Goal: Communication & Community: Answer question/provide support

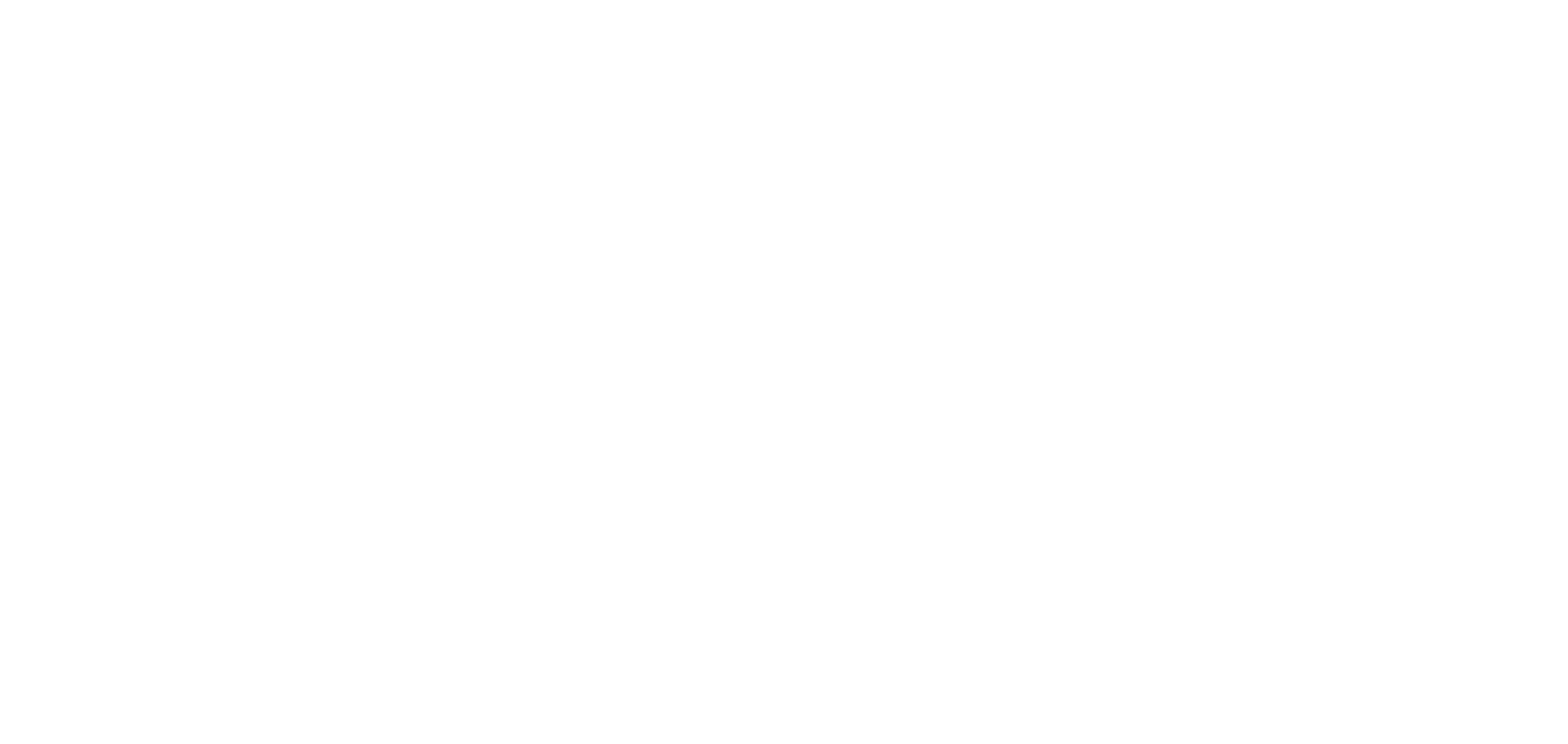
click at [621, 165] on div at bounding box center [784, 372] width 1568 height 744
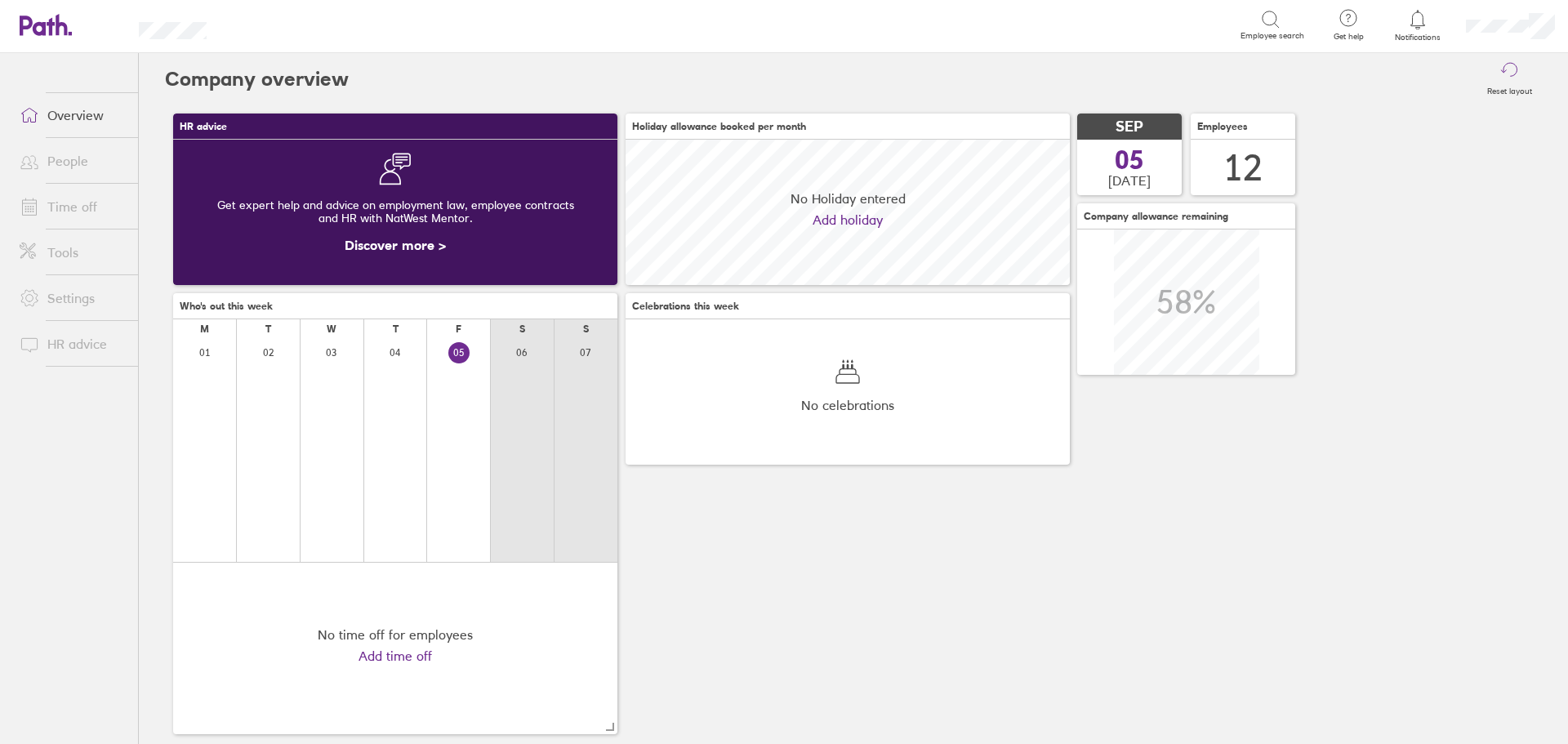
scroll to position [145, 445]
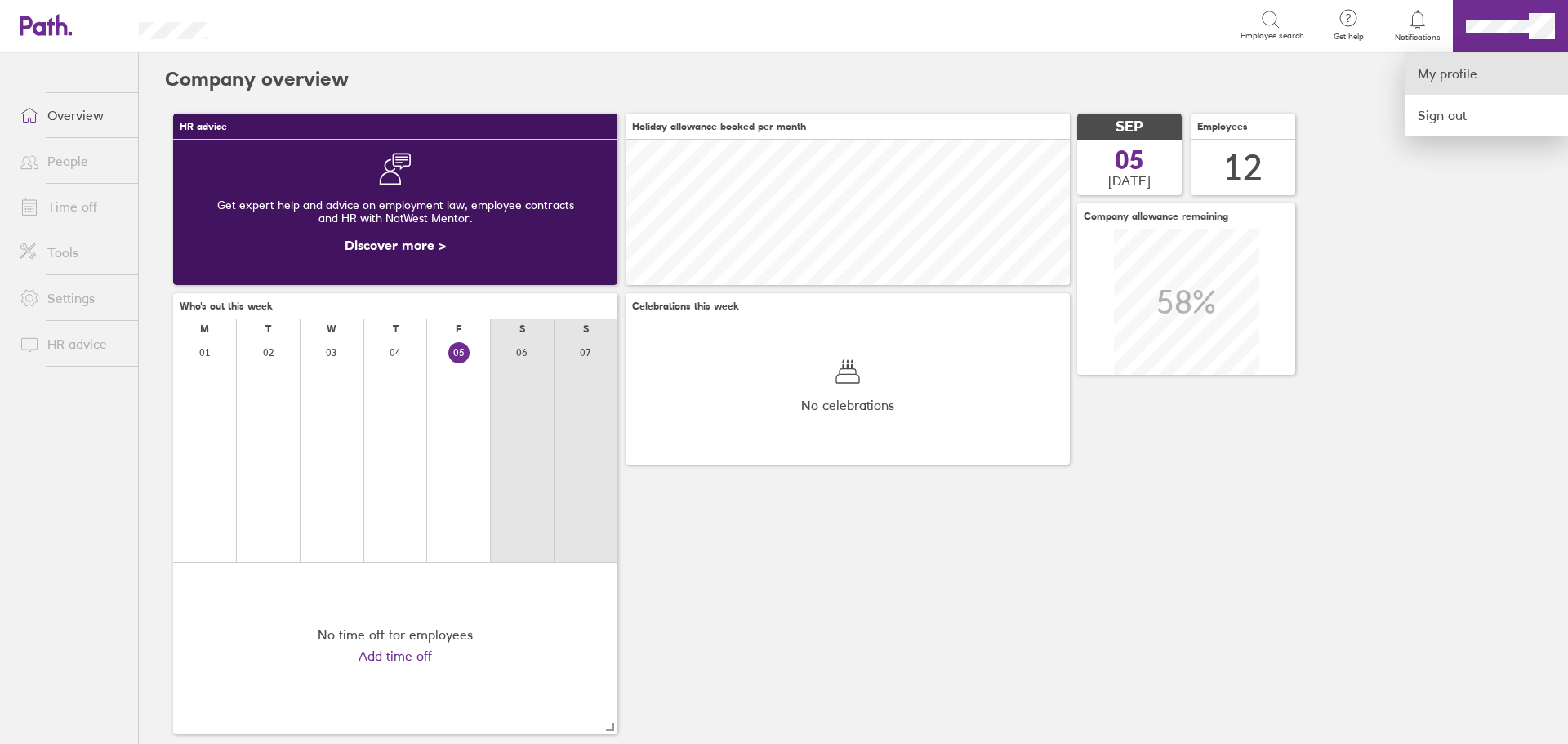
click at [1442, 74] on link "My profile" at bounding box center [1486, 74] width 163 height 42
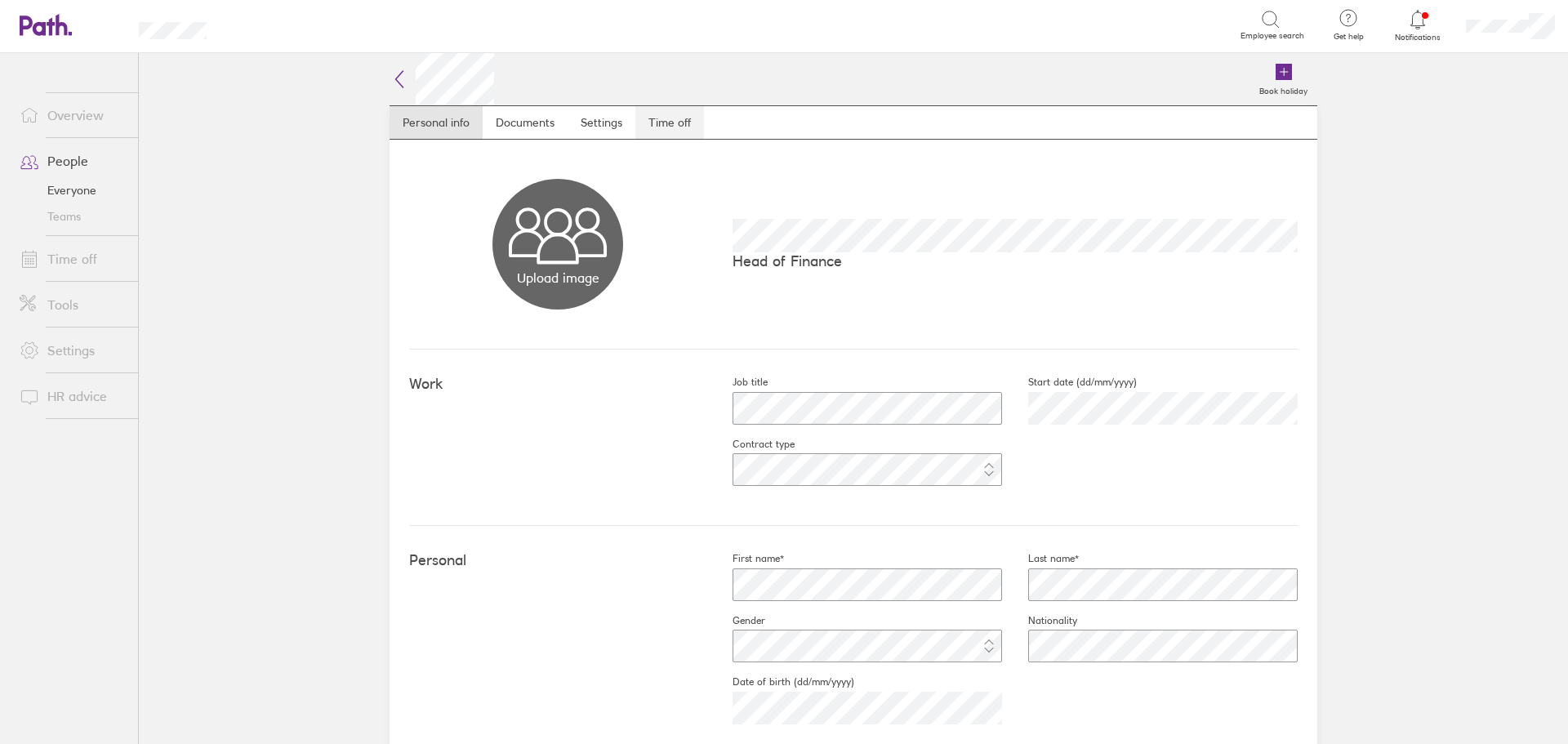
click at [668, 128] on link "Time off" at bounding box center [670, 122] width 69 height 33
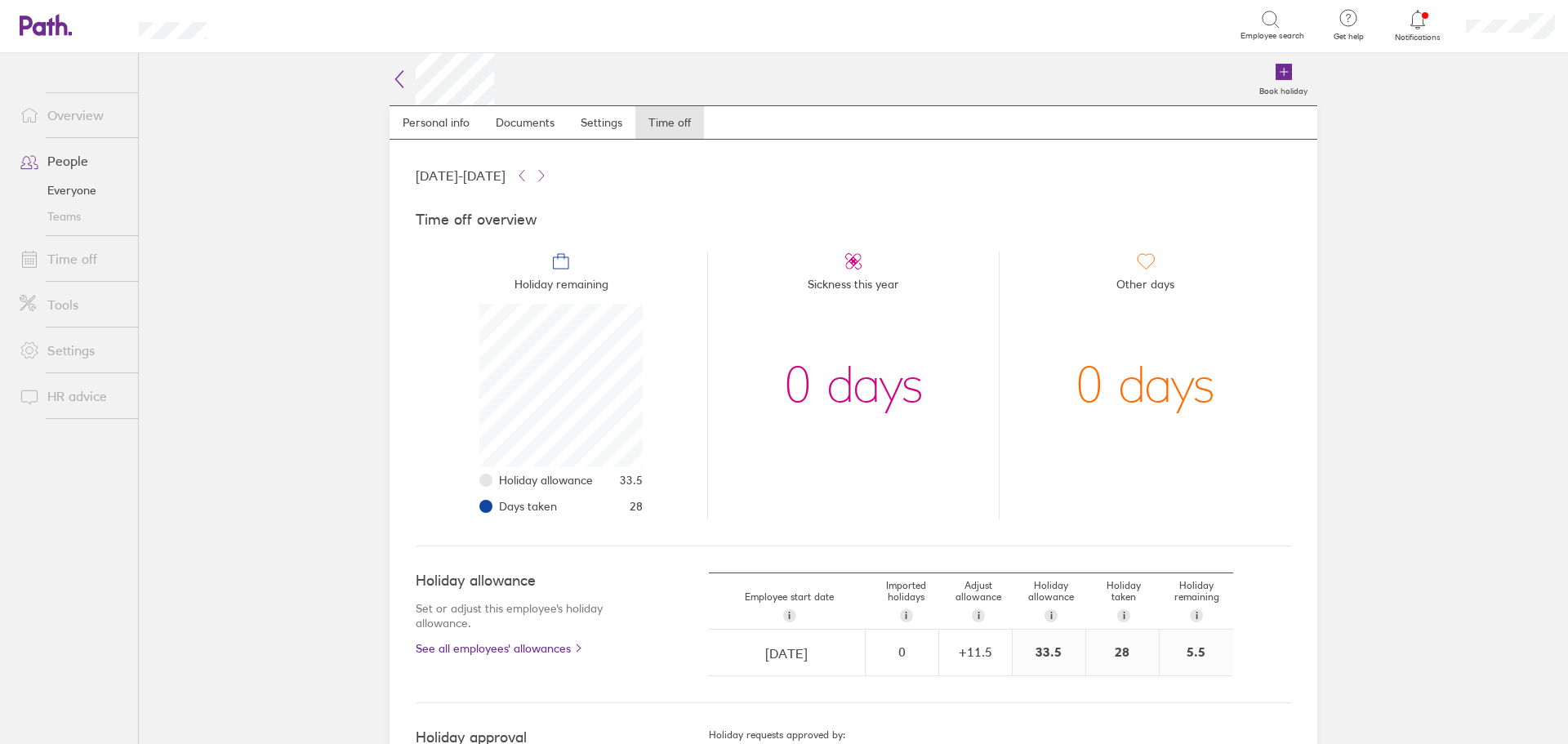
click at [68, 188] on link "Everyone" at bounding box center [72, 190] width 131 height 26
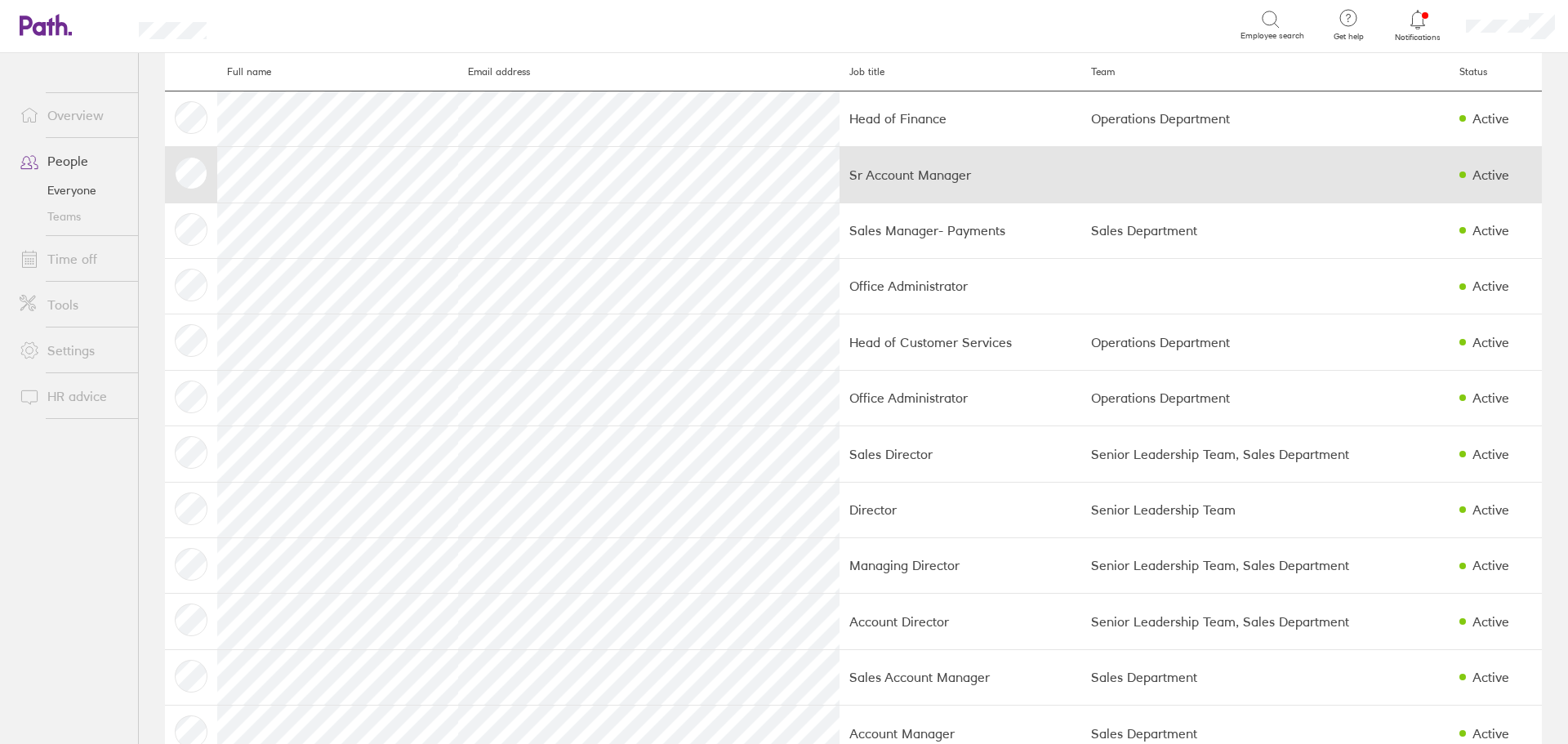
scroll to position [97, 0]
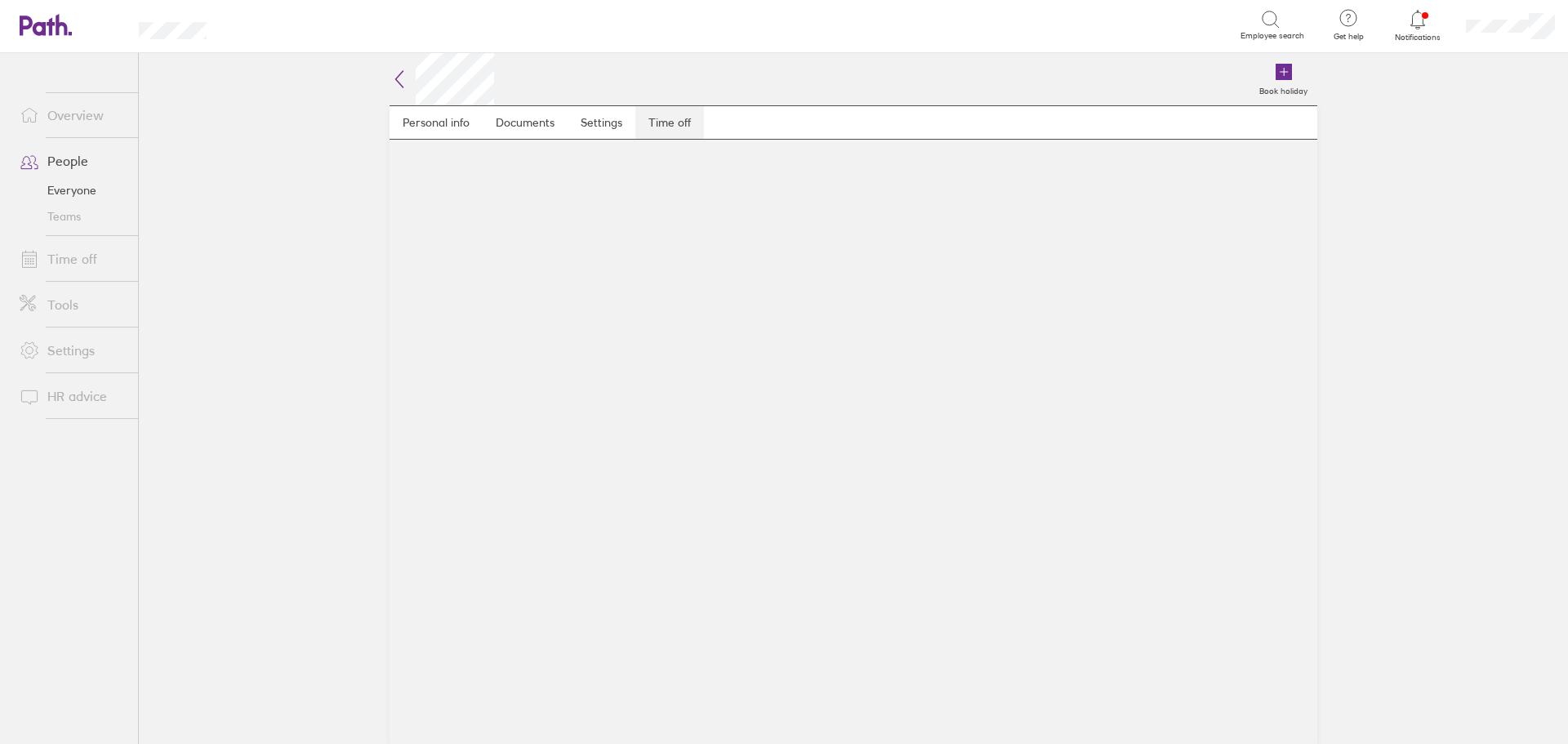
click at [673, 124] on link "Time off" at bounding box center [670, 122] width 69 height 33
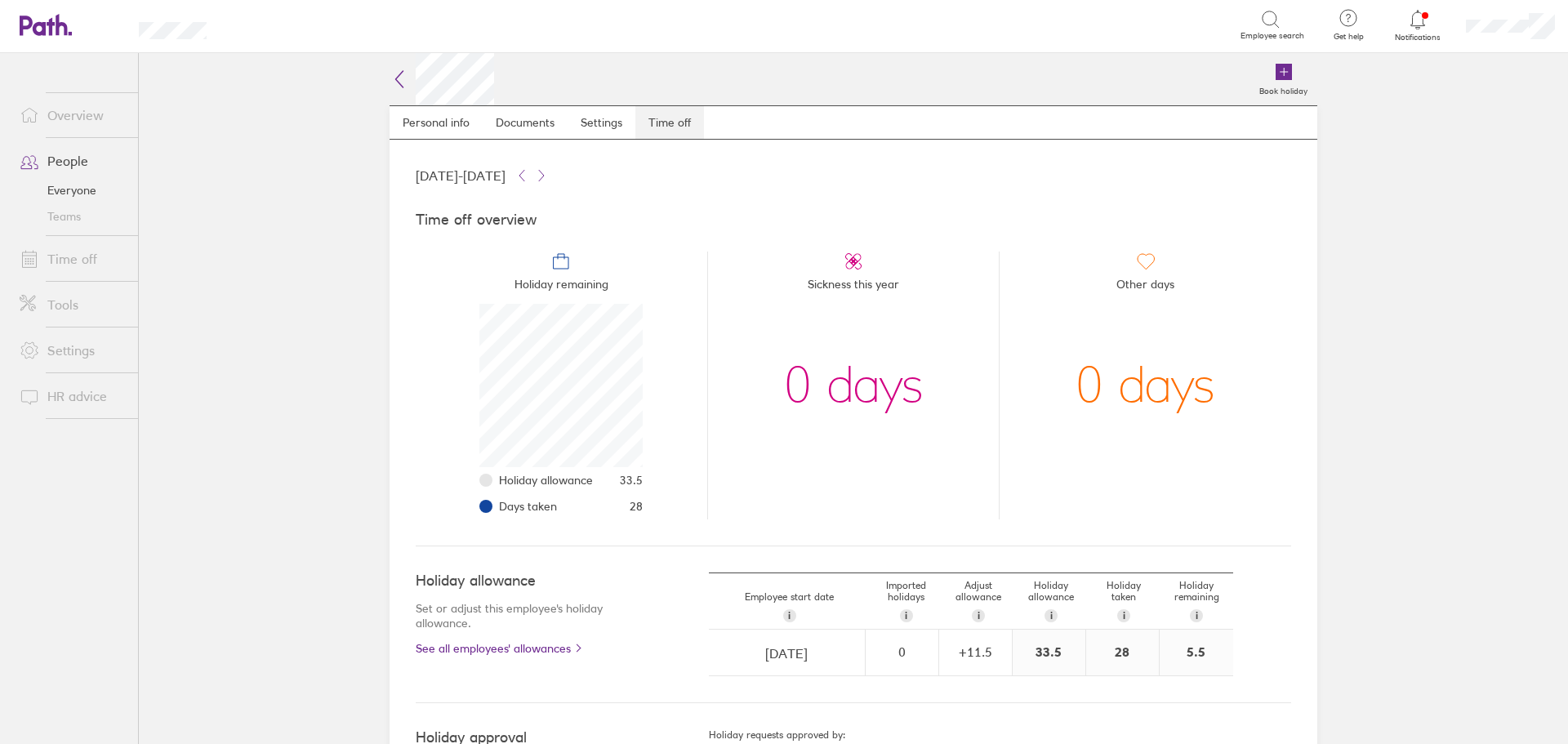
scroll to position [163, 163]
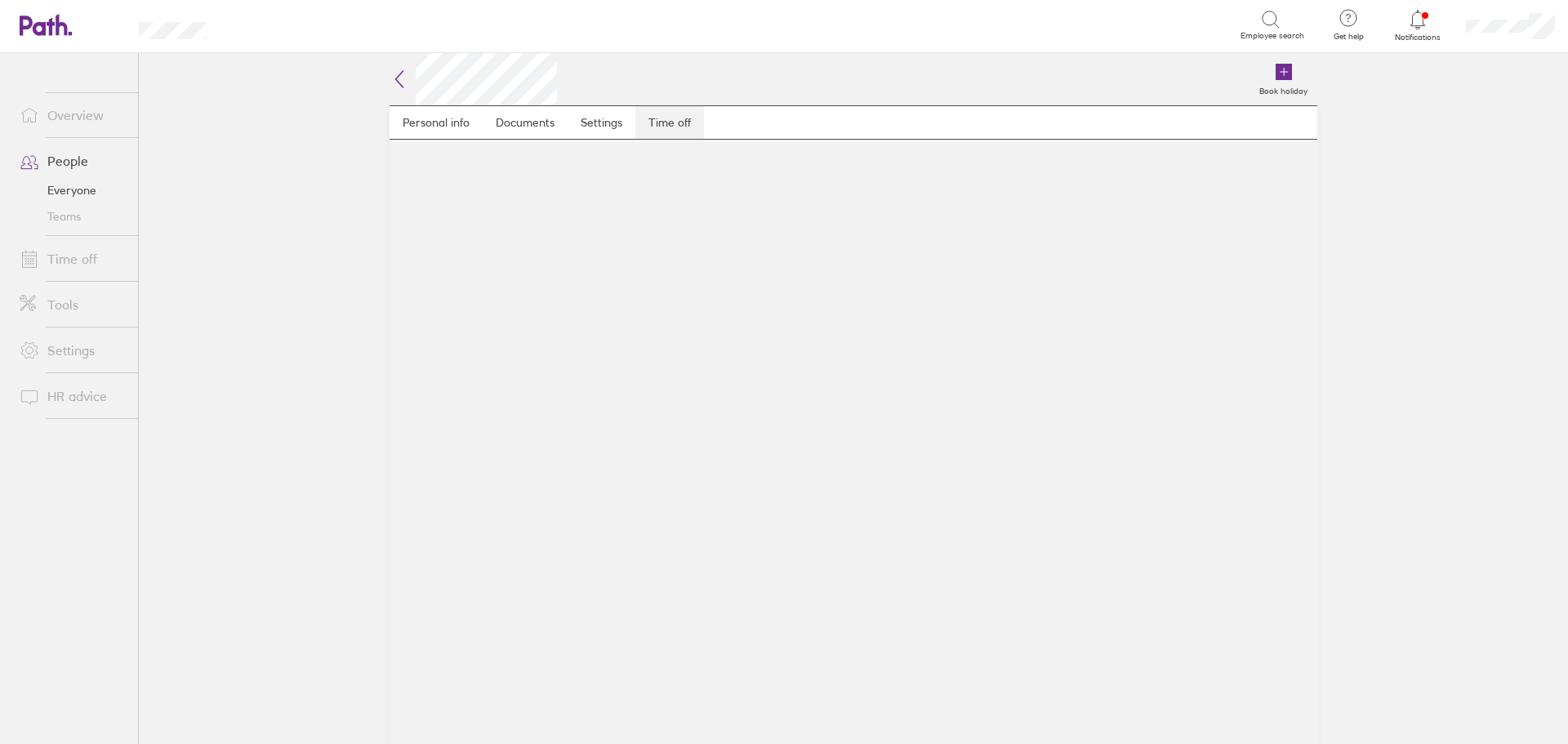
click at [675, 121] on link "Time off" at bounding box center [670, 122] width 69 height 33
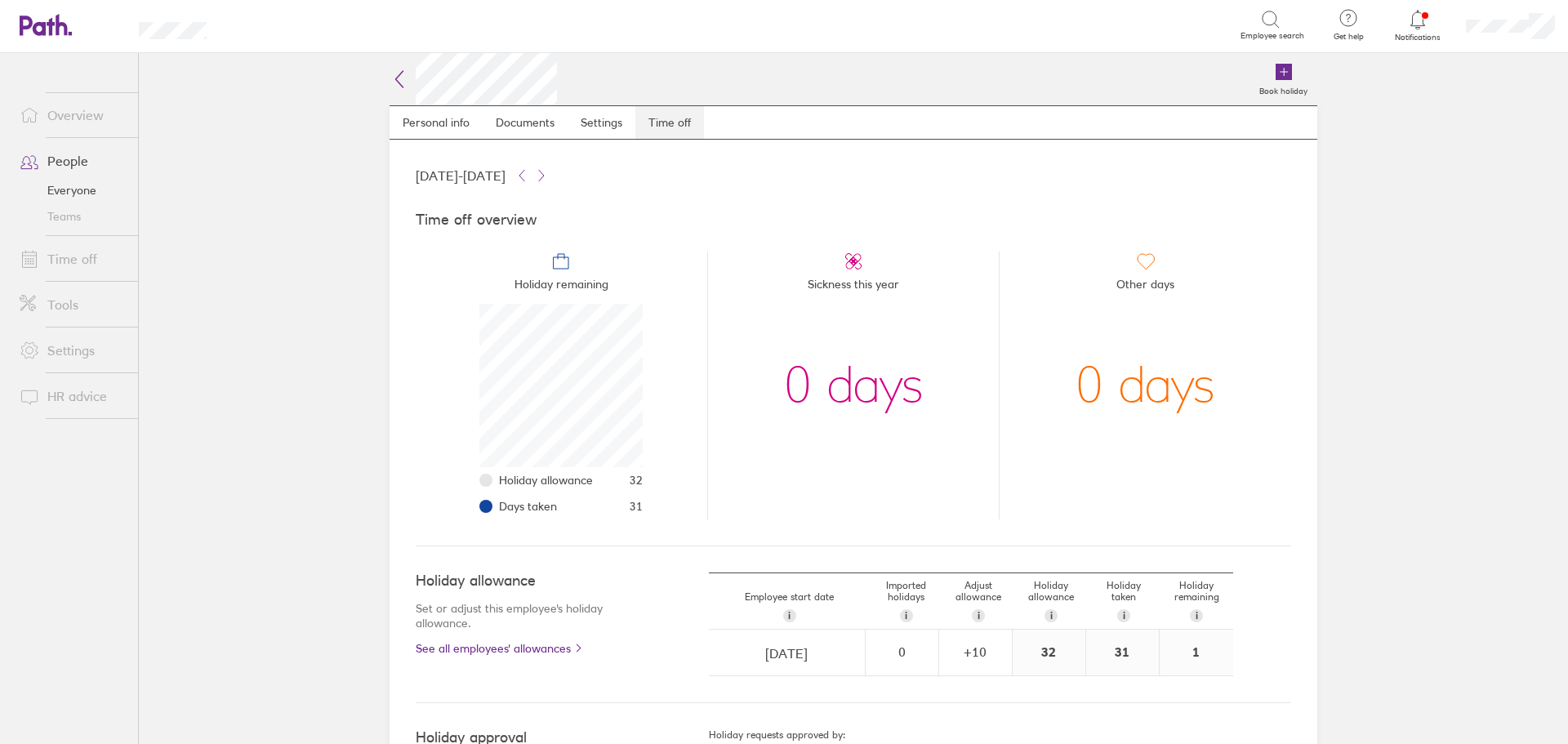
scroll to position [163, 163]
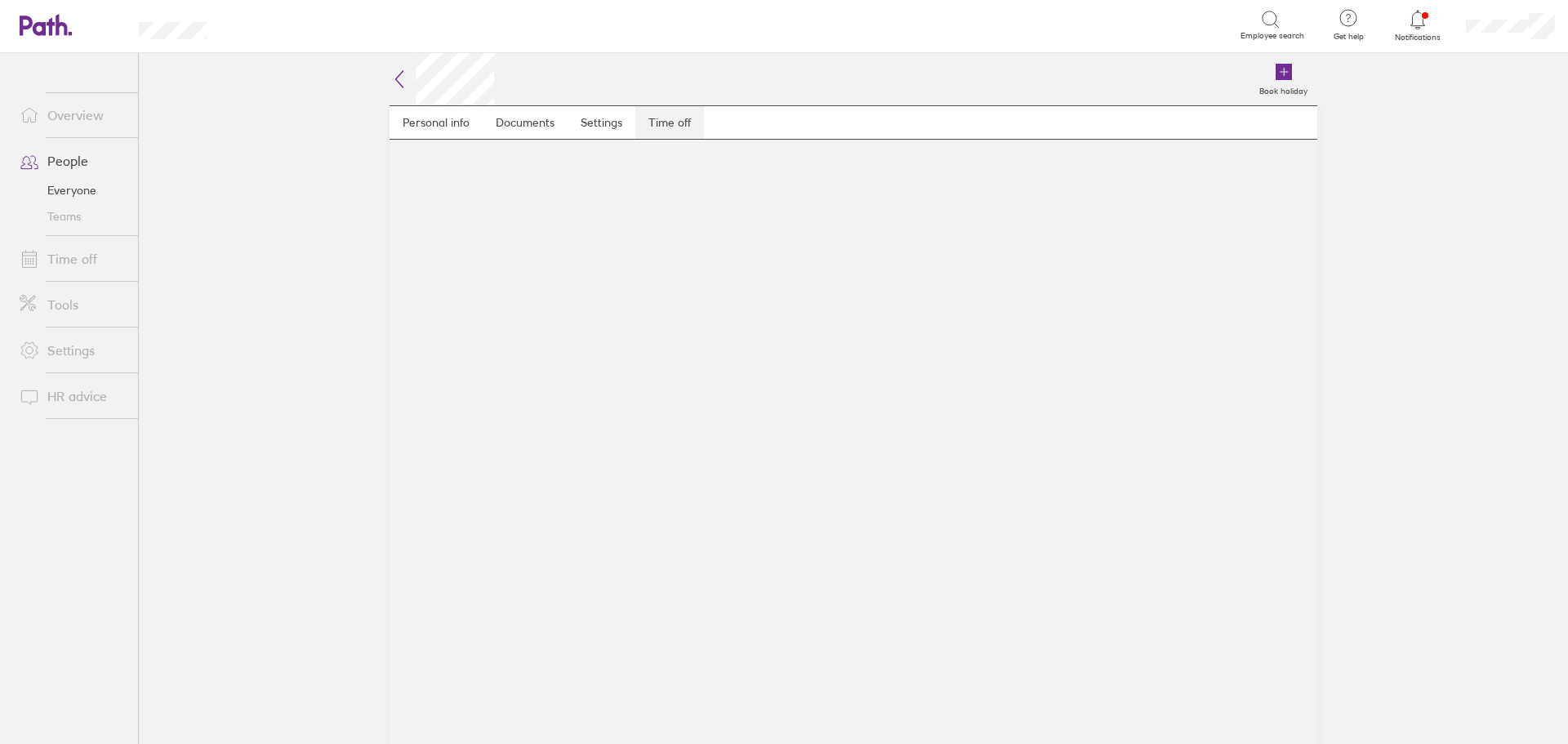
click at [675, 121] on link "Time off" at bounding box center [670, 122] width 69 height 33
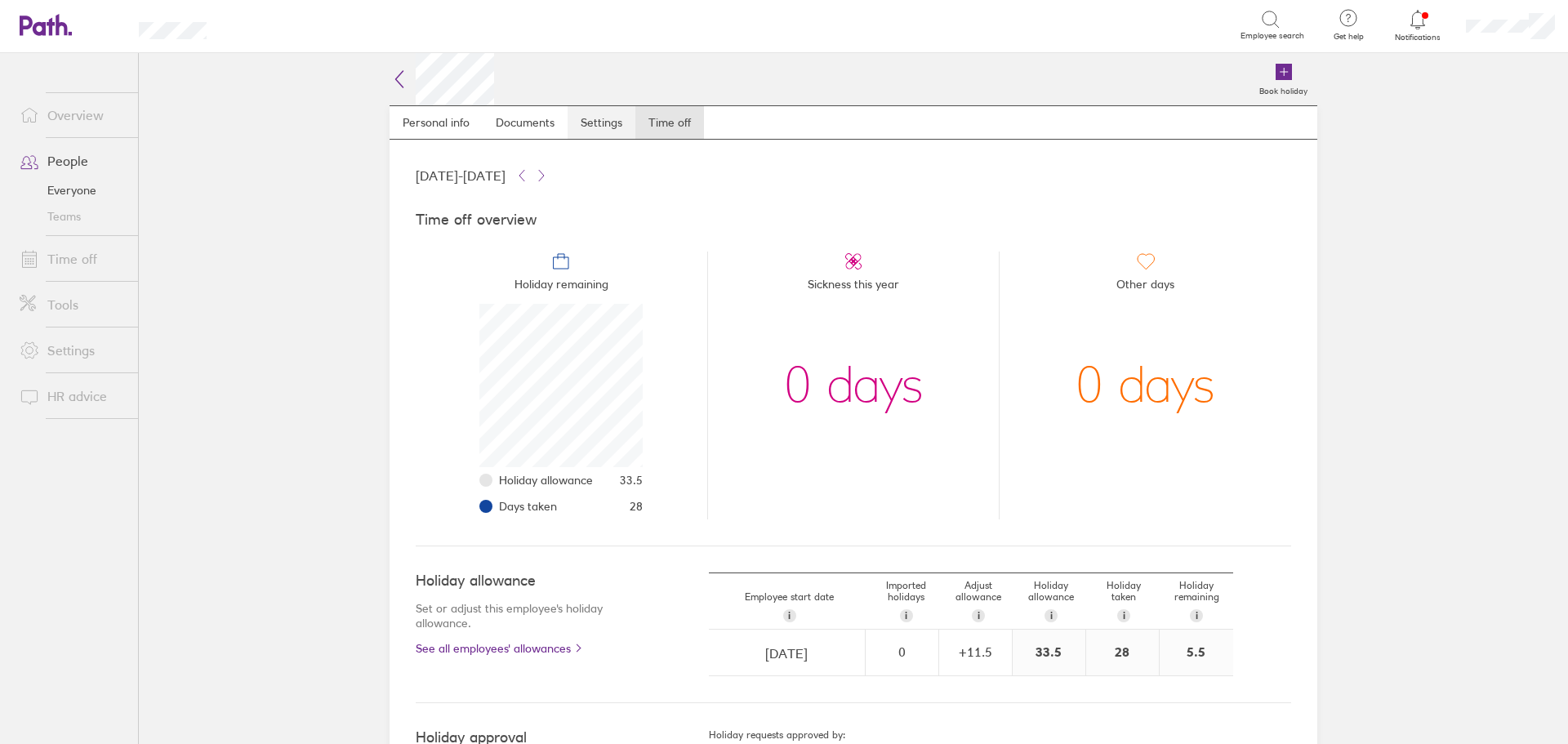
scroll to position [163, 163]
click at [75, 188] on link "Everyone" at bounding box center [72, 190] width 131 height 26
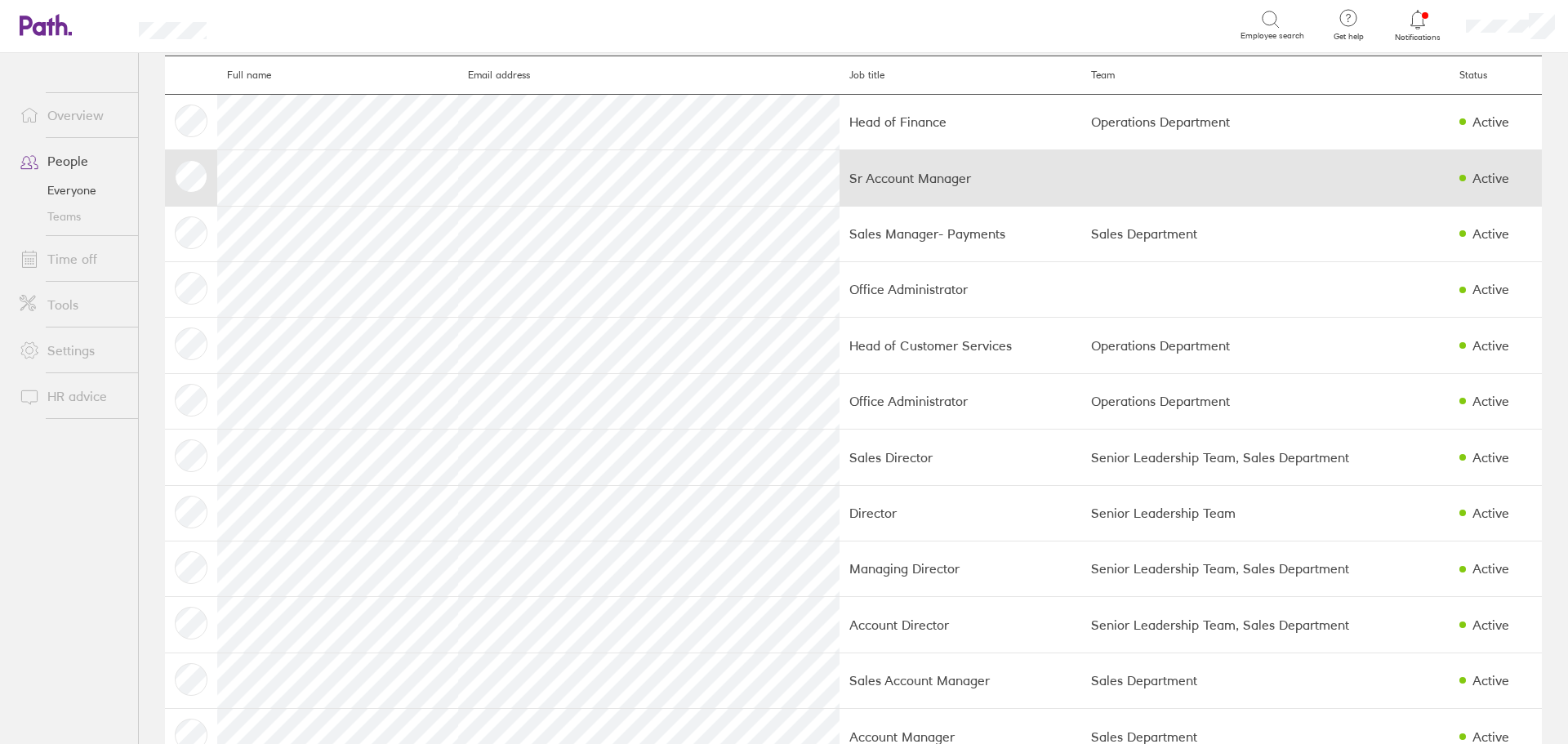
scroll to position [97, 0]
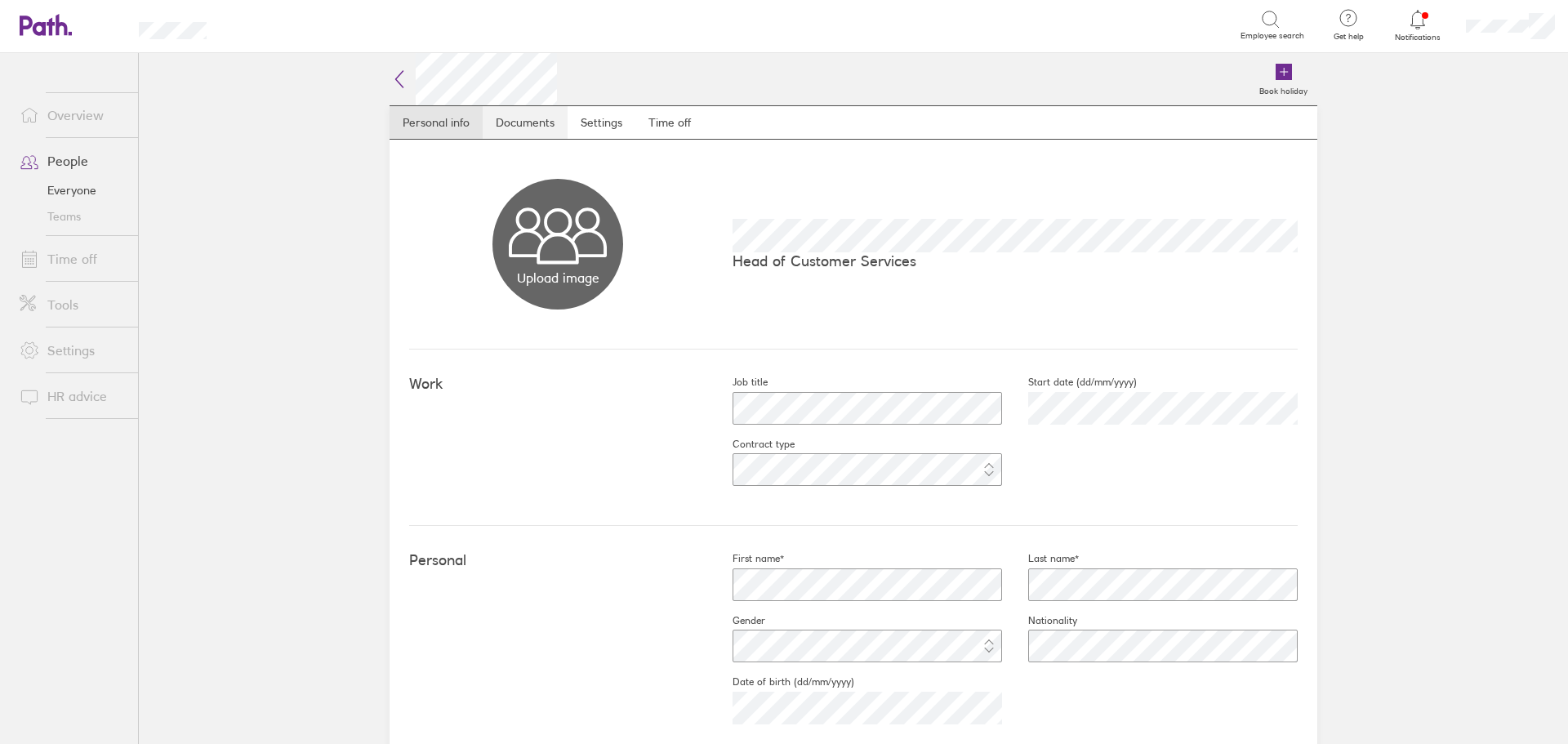
click at [527, 117] on link "Documents" at bounding box center [524, 122] width 85 height 33
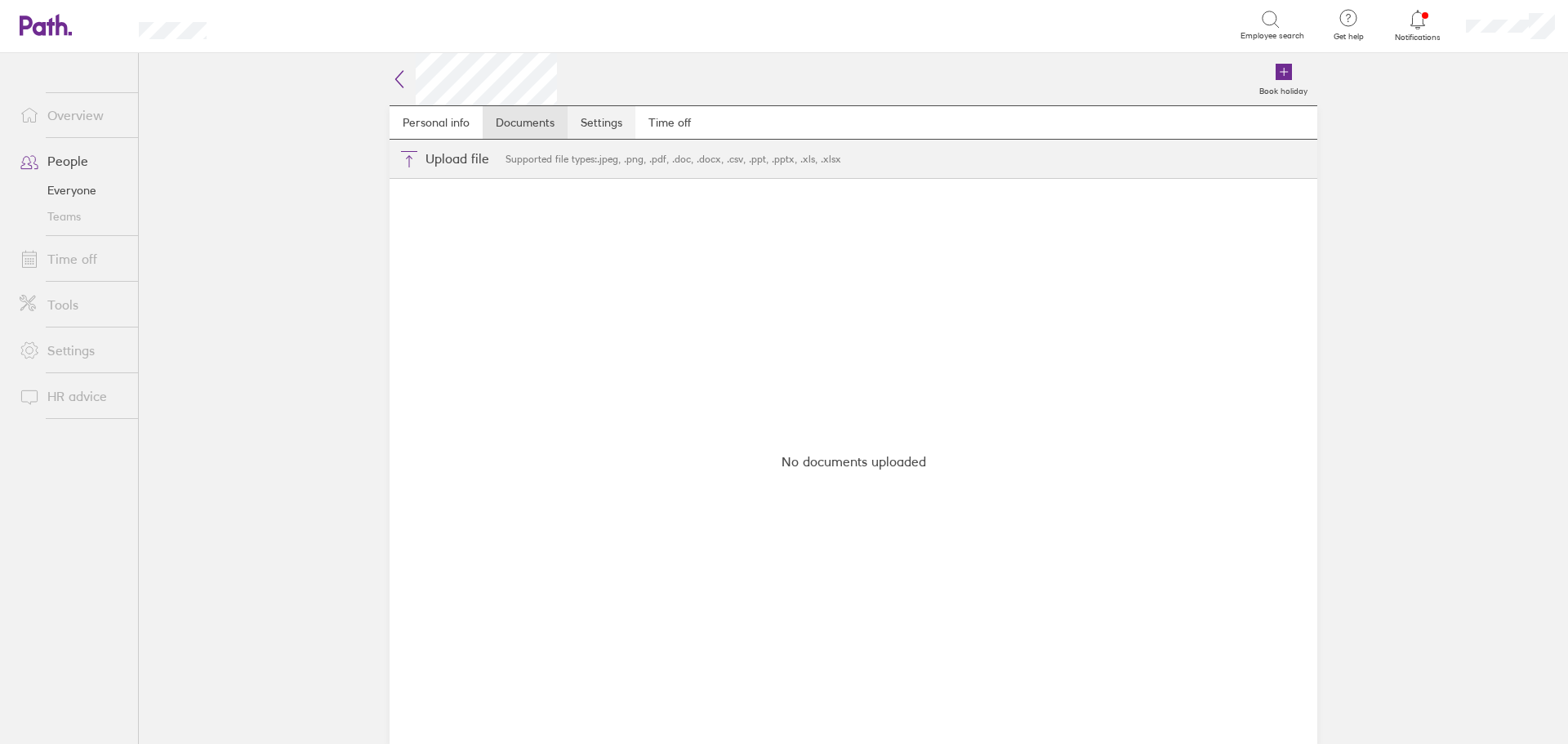
click at [597, 125] on link "Settings" at bounding box center [601, 122] width 68 height 33
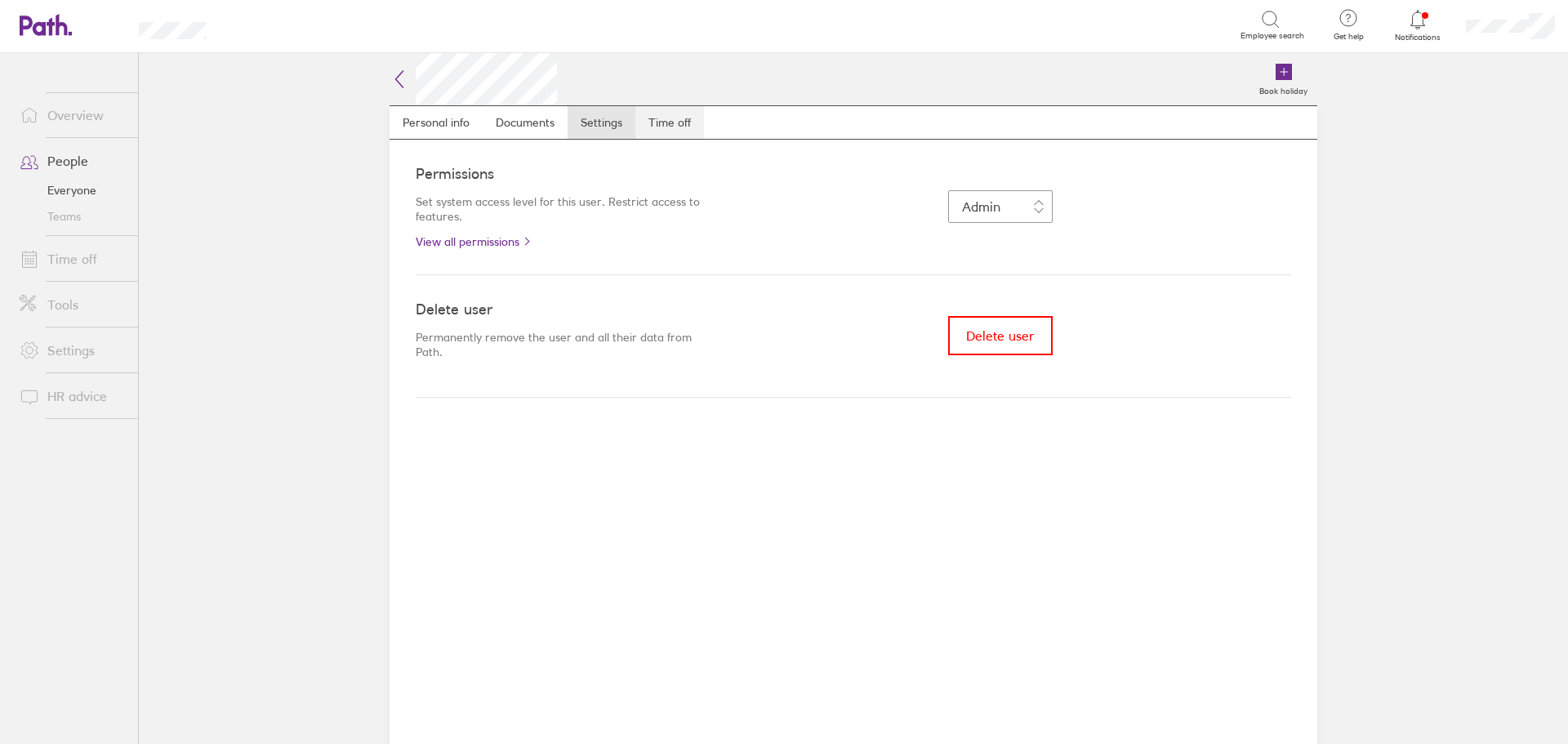
click at [666, 119] on link "Time off" at bounding box center [670, 122] width 69 height 33
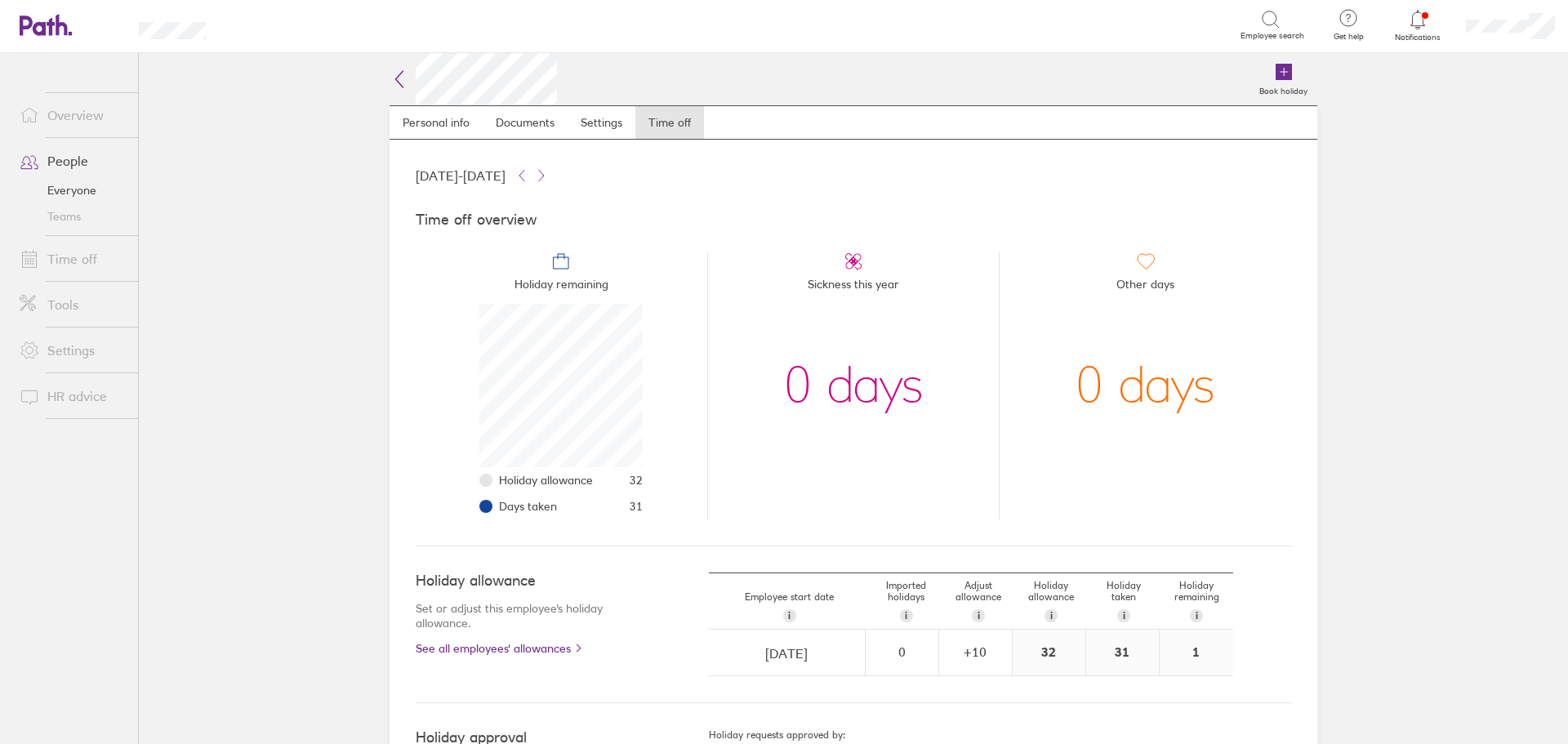
click at [1405, 24] on div at bounding box center [1418, 19] width 53 height 23
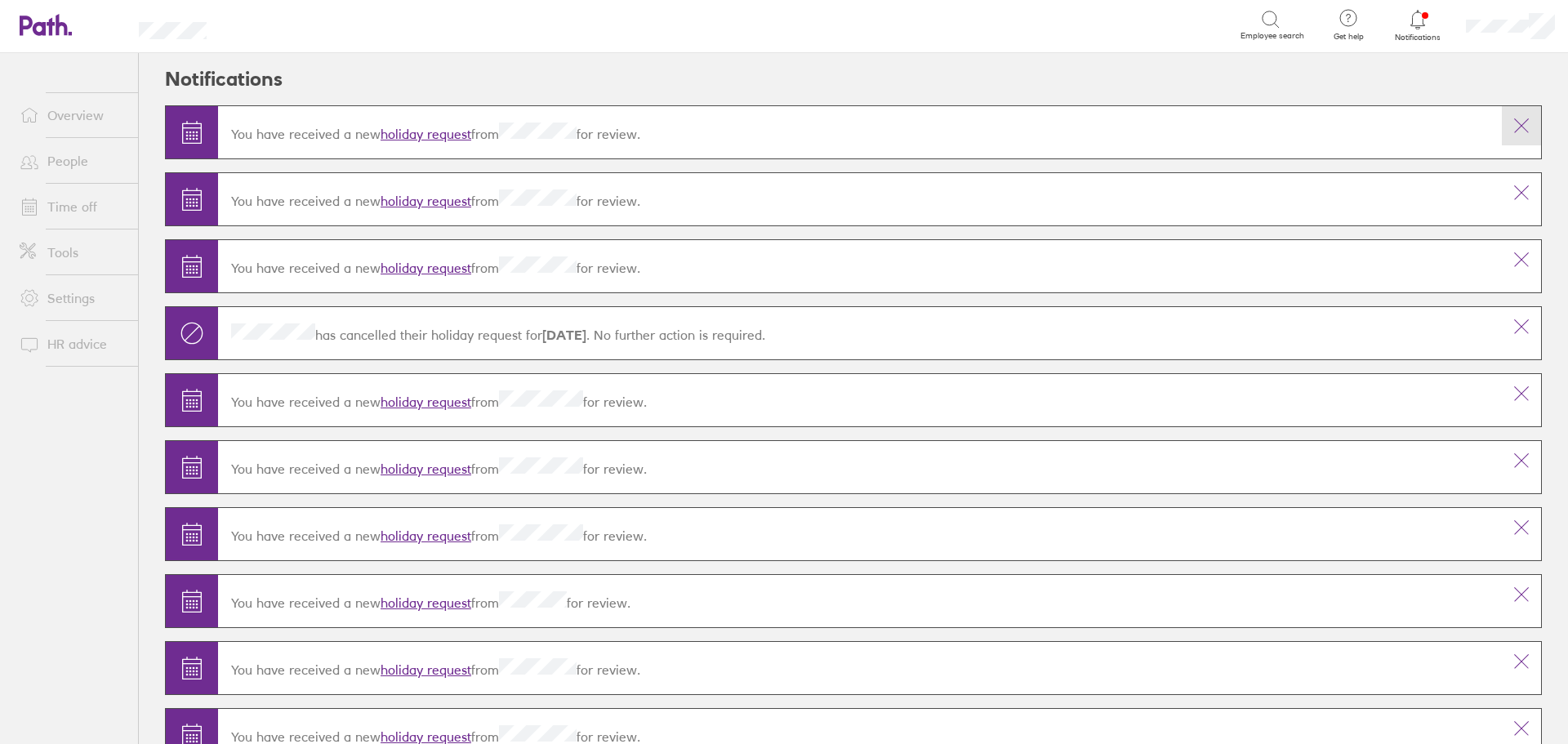
click at [1512, 128] on icon at bounding box center [1521, 125] width 19 height 19
click at [1512, 127] on icon at bounding box center [1521, 125] width 19 height 19
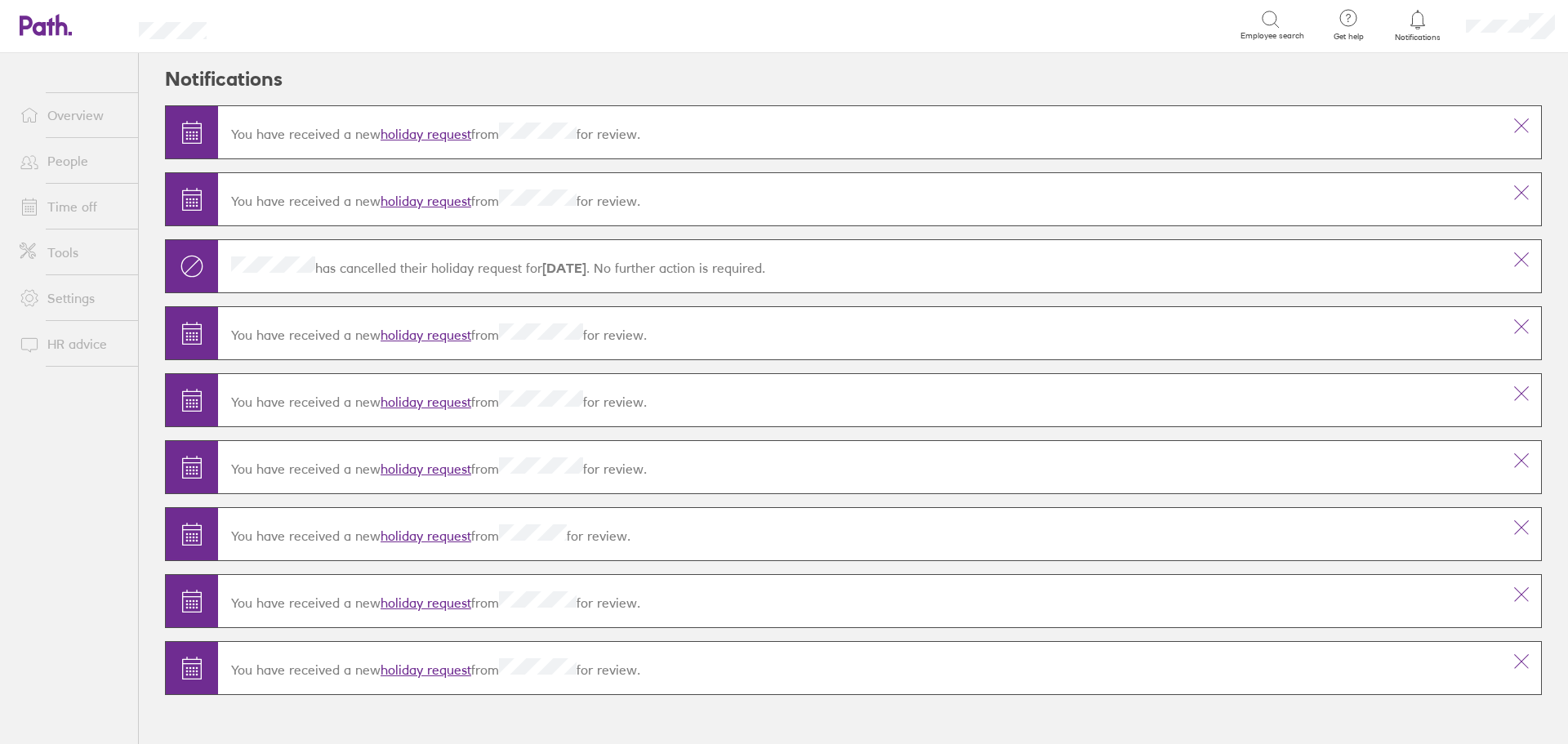
click at [1507, 127] on button at bounding box center [1521, 125] width 39 height 40
click at [1514, 124] on icon at bounding box center [1521, 125] width 19 height 19
click at [1523, 124] on icon at bounding box center [1521, 126] width 14 height 14
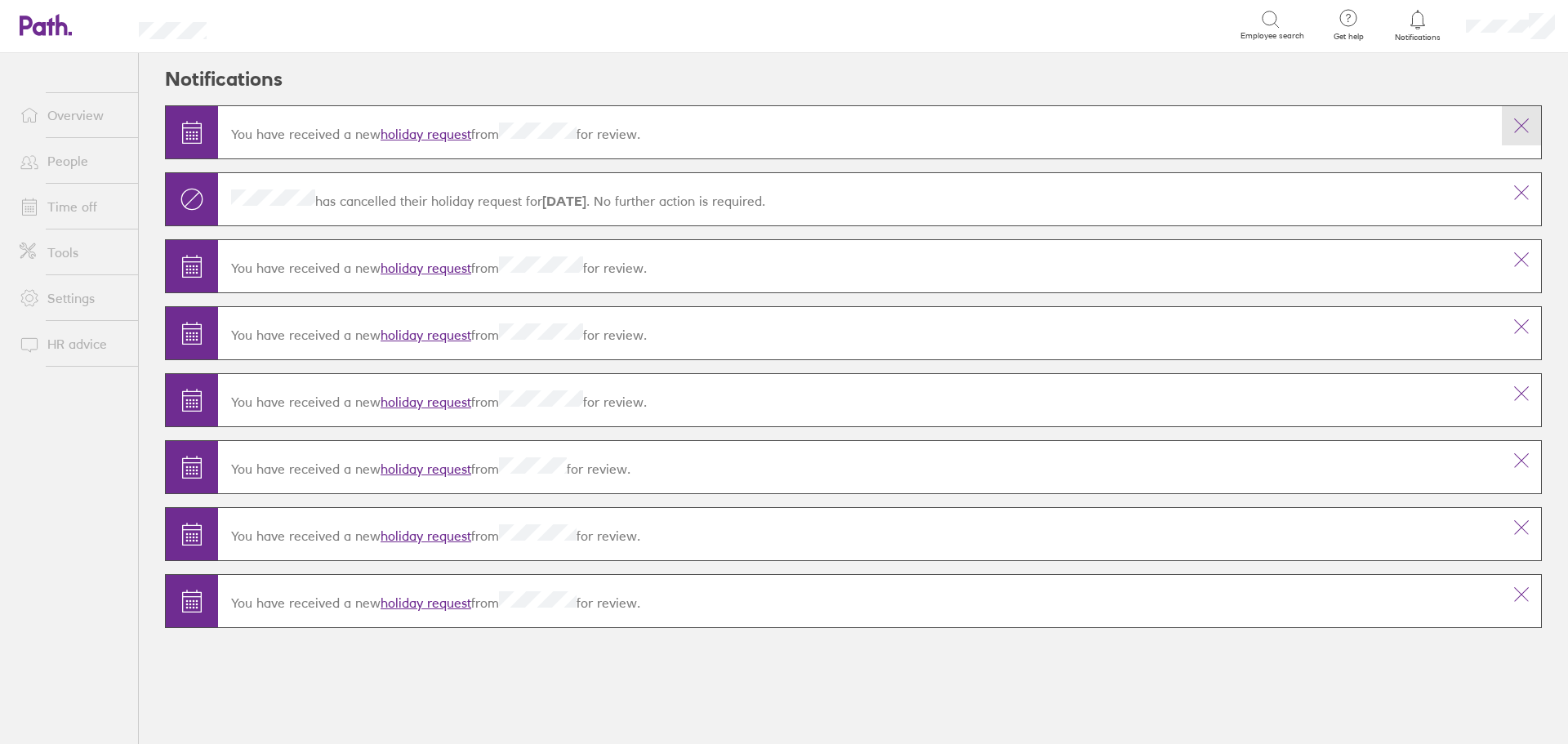
click at [1523, 124] on icon at bounding box center [1521, 125] width 19 height 19
click at [1525, 188] on icon at bounding box center [1521, 193] width 14 height 14
click at [1522, 261] on icon at bounding box center [1521, 259] width 19 height 19
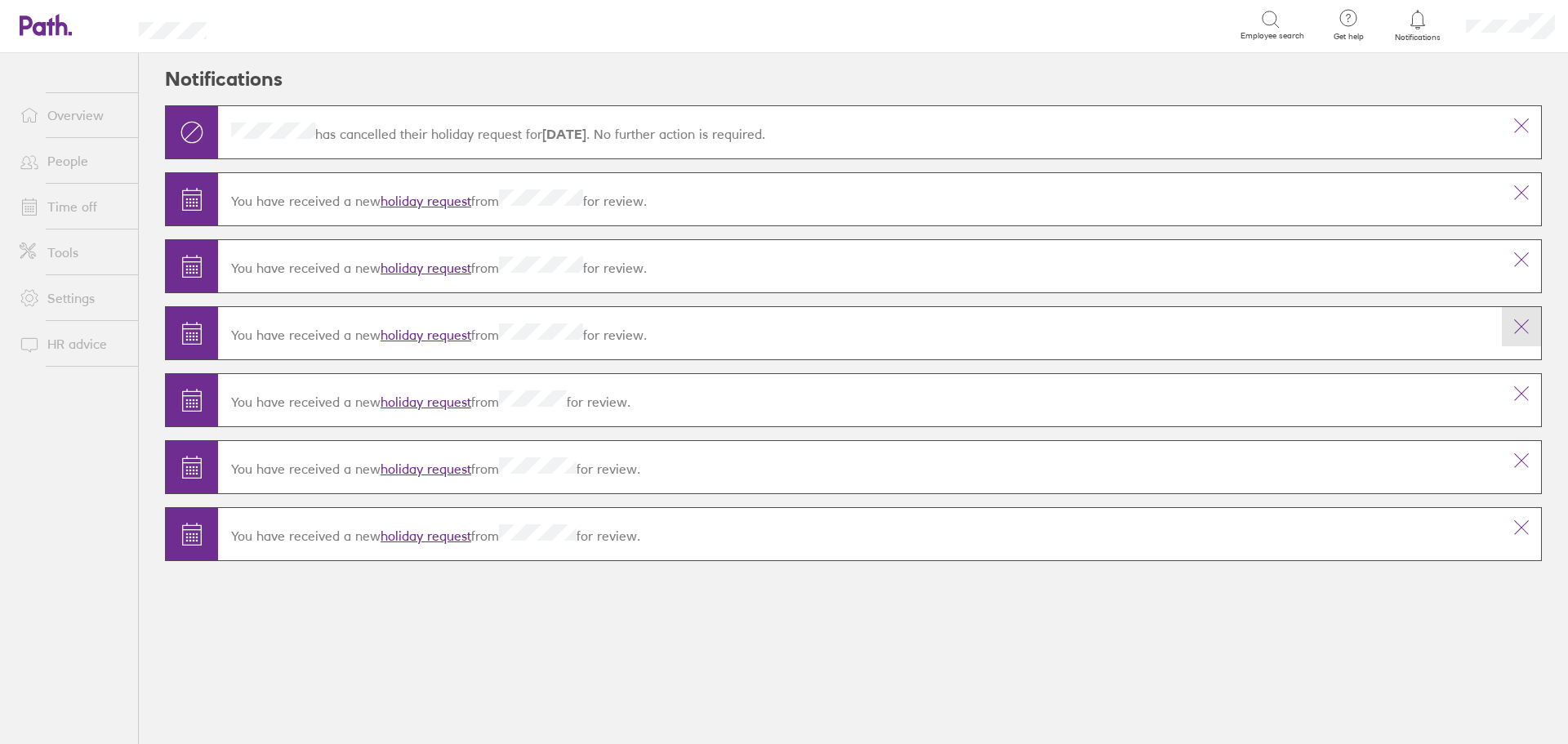
click at [1519, 327] on icon at bounding box center [1521, 326] width 19 height 19
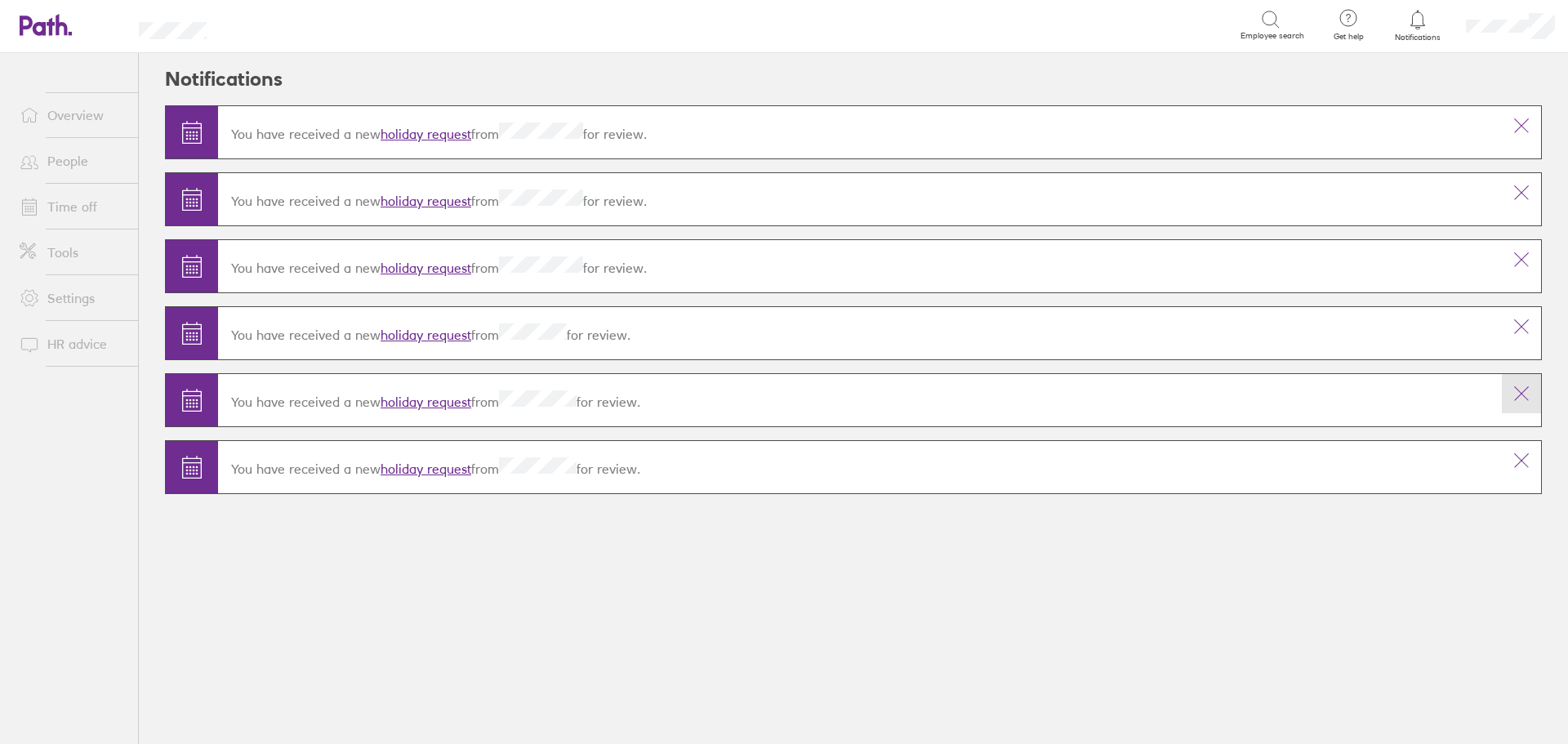
click at [1524, 401] on icon at bounding box center [1521, 393] width 19 height 19
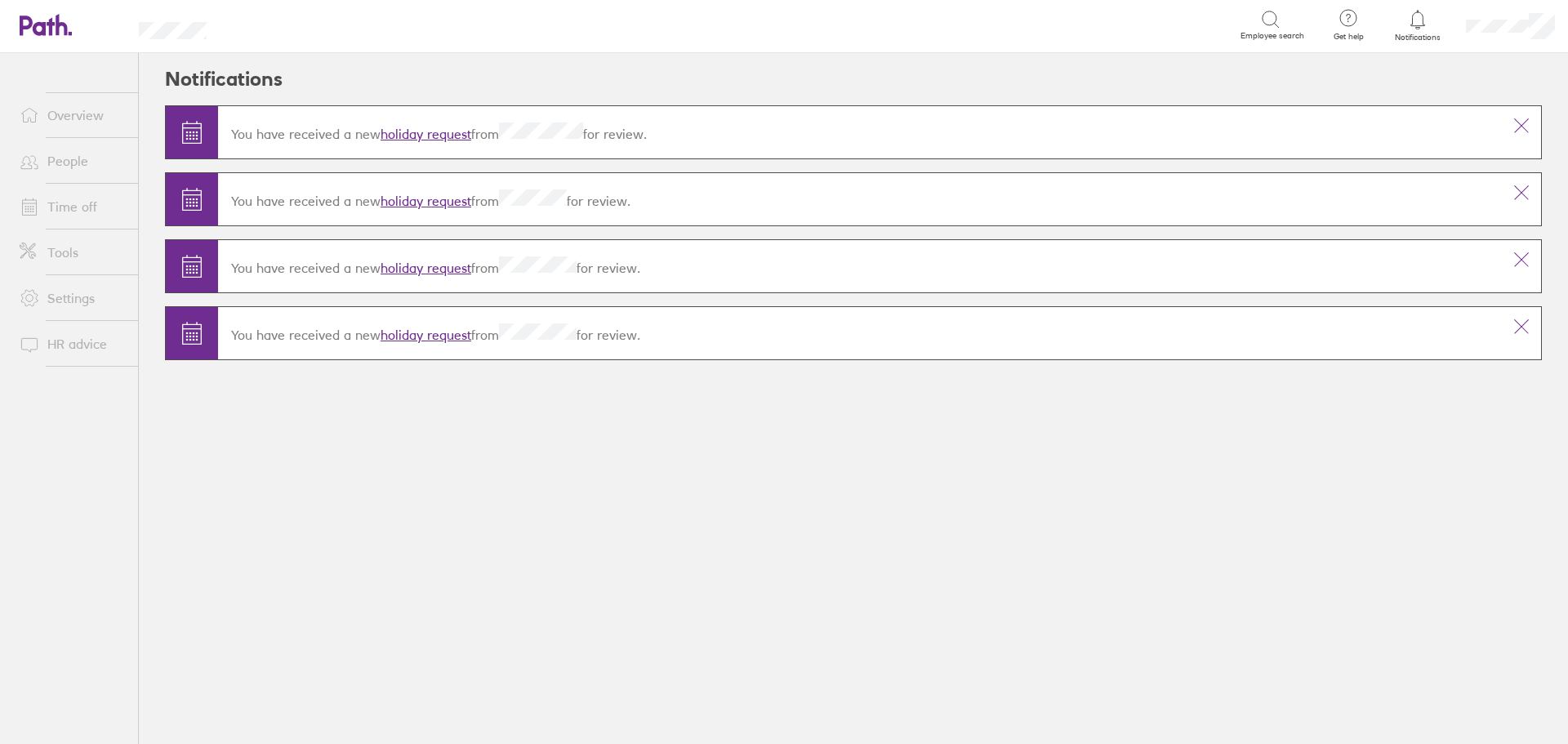
click at [1531, 391] on main "You have received a new holiday request from for review. You have received a ne…" at bounding box center [853, 252] width 1376 height 294
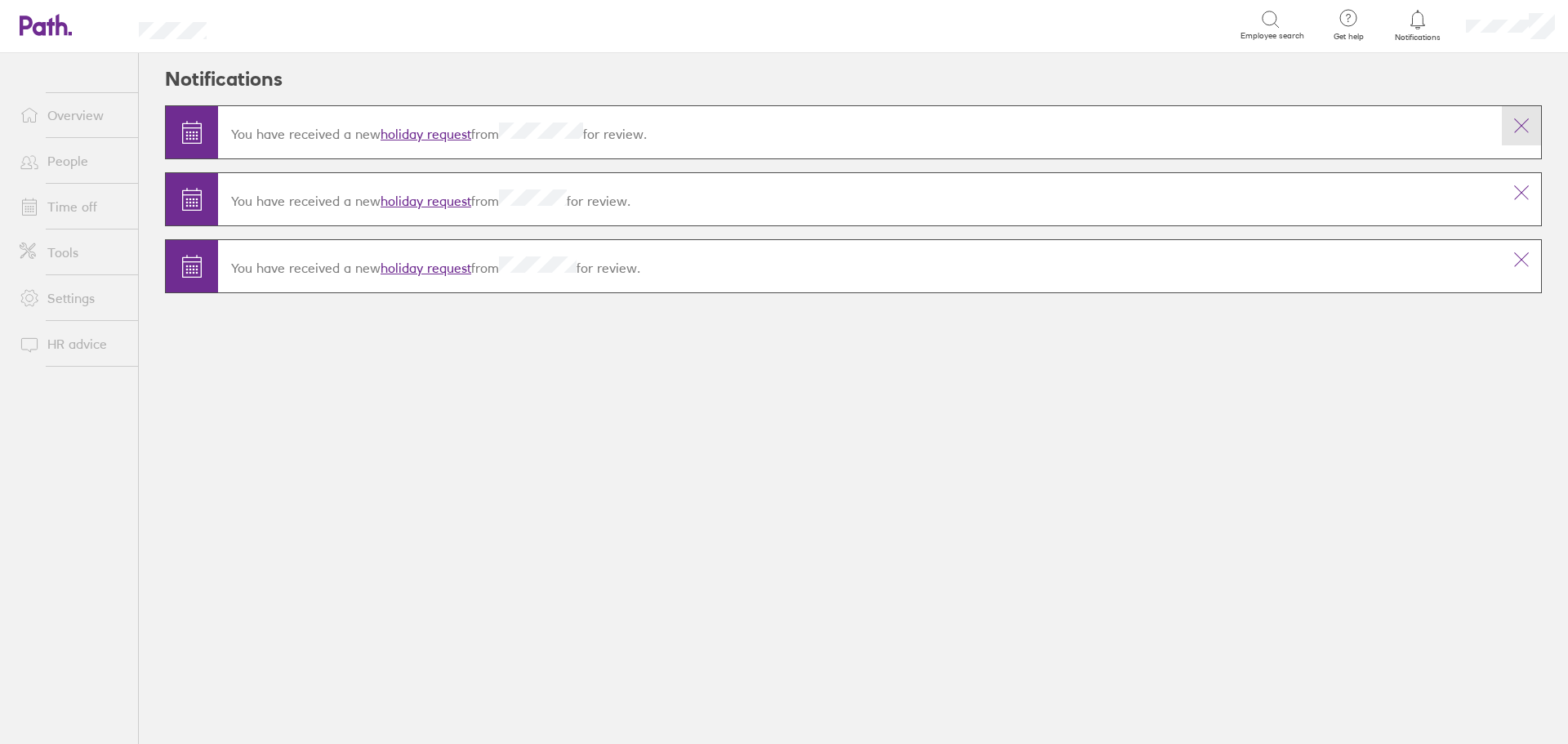
click at [1508, 128] on button at bounding box center [1521, 125] width 39 height 40
click at [1515, 206] on button at bounding box center [1521, 193] width 39 height 40
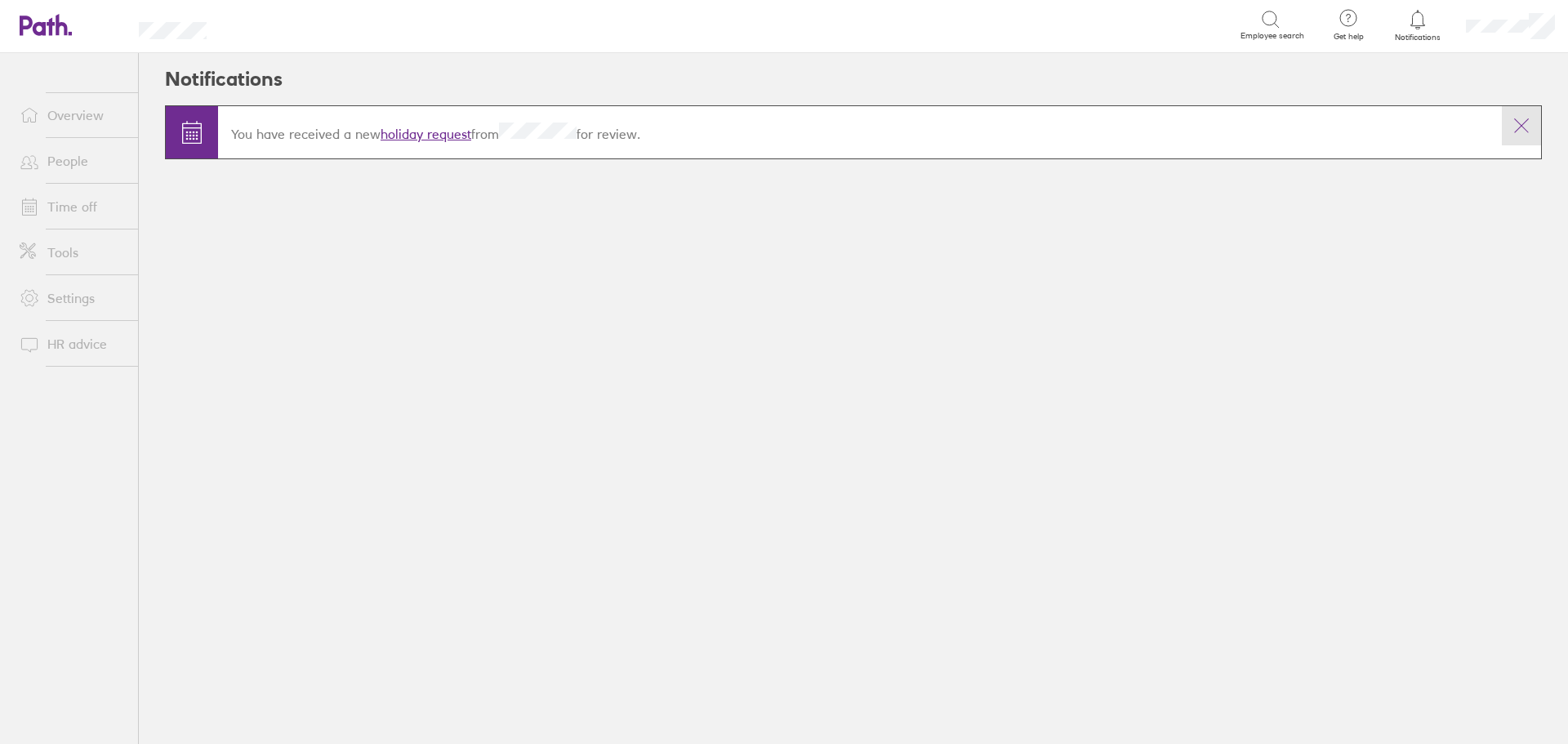
click at [1521, 127] on icon at bounding box center [1521, 125] width 19 height 19
